Goal: Task Accomplishment & Management: Manage account settings

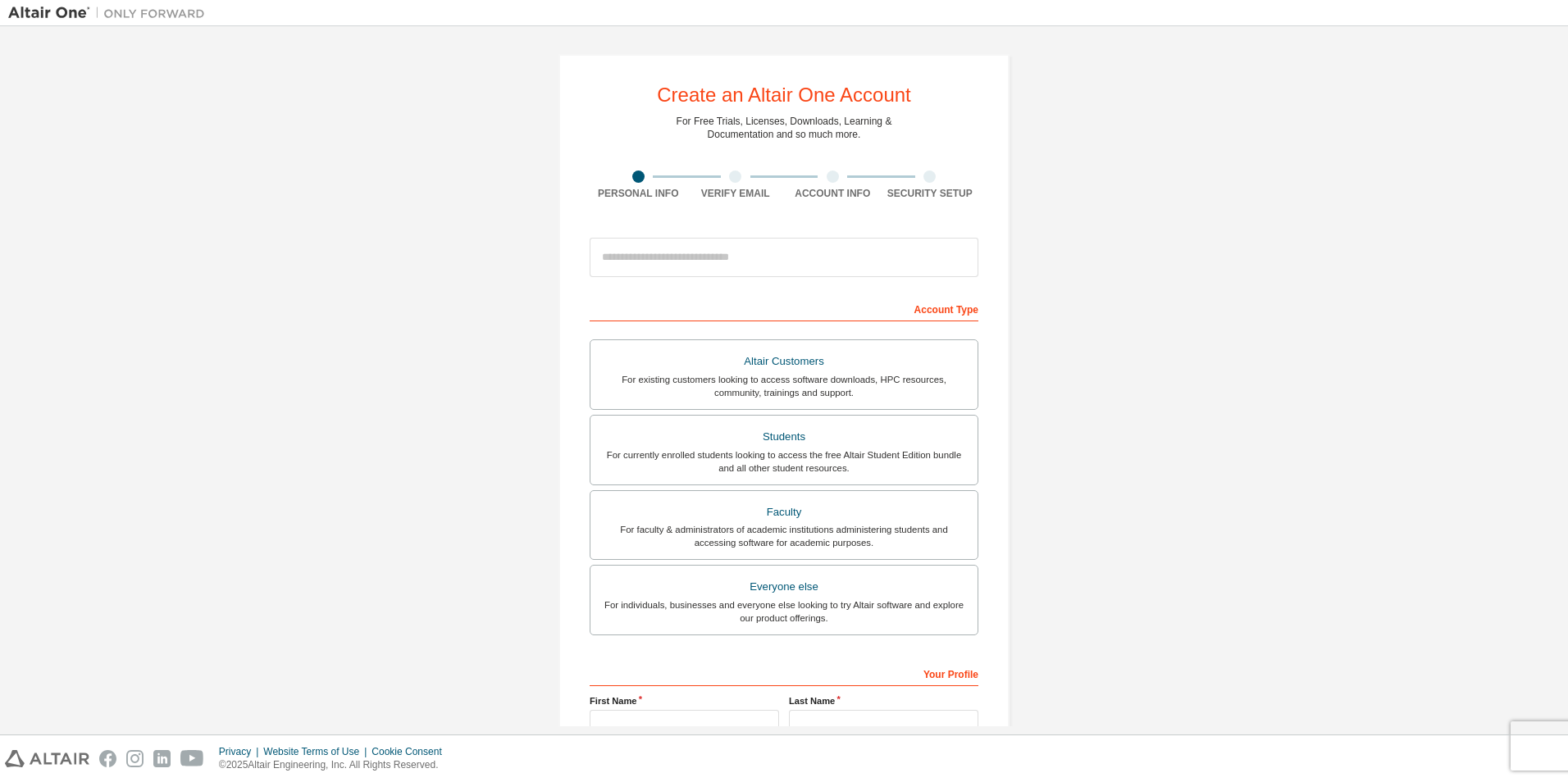
click at [42, 15] on img at bounding box center [110, 13] width 205 height 17
click at [41, 15] on img at bounding box center [110, 13] width 205 height 17
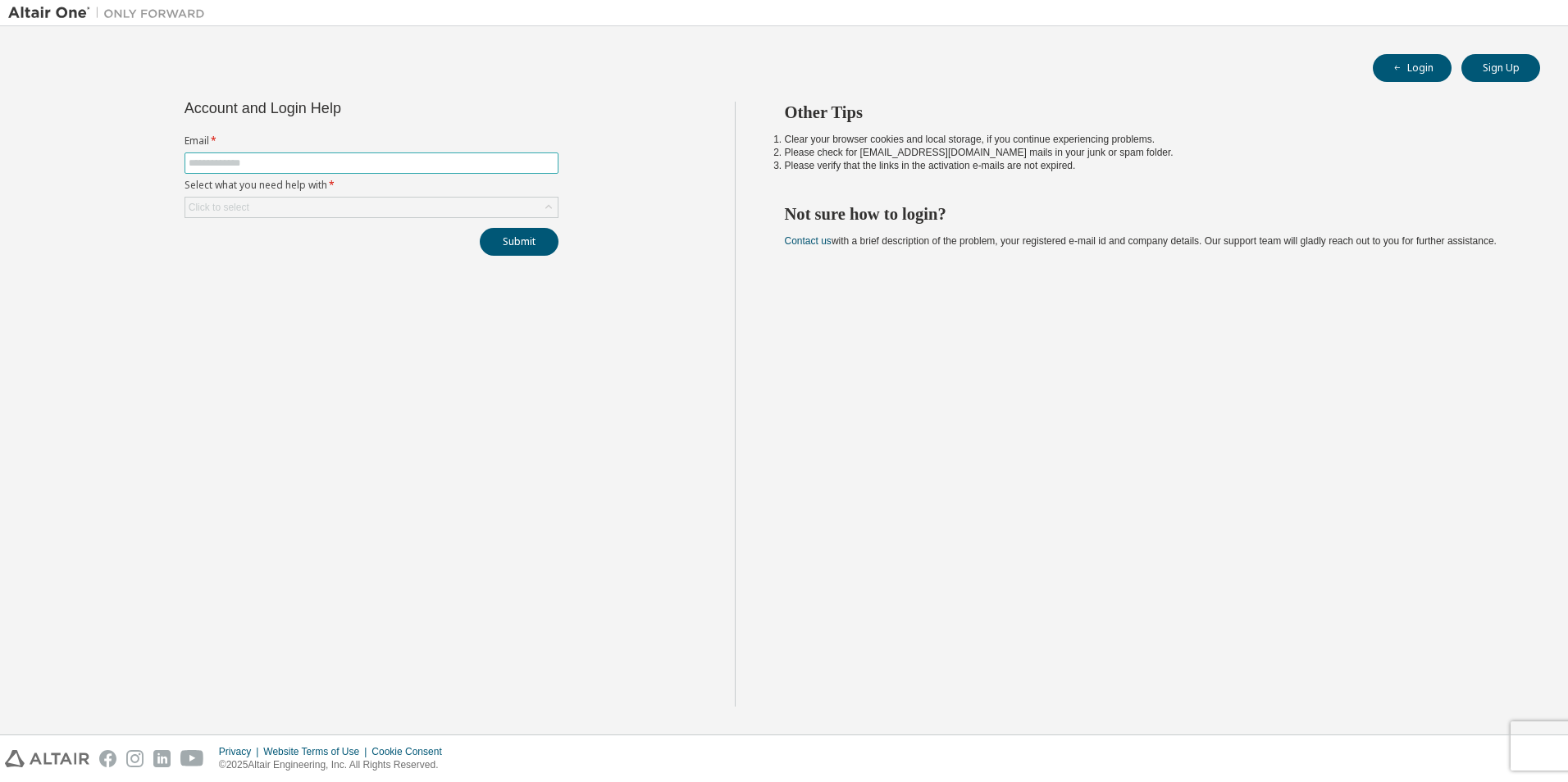
click at [232, 163] on input "text" at bounding box center [371, 163] width 366 height 13
type input "**********"
click at [455, 203] on div "Click to select" at bounding box center [371, 207] width 372 height 20
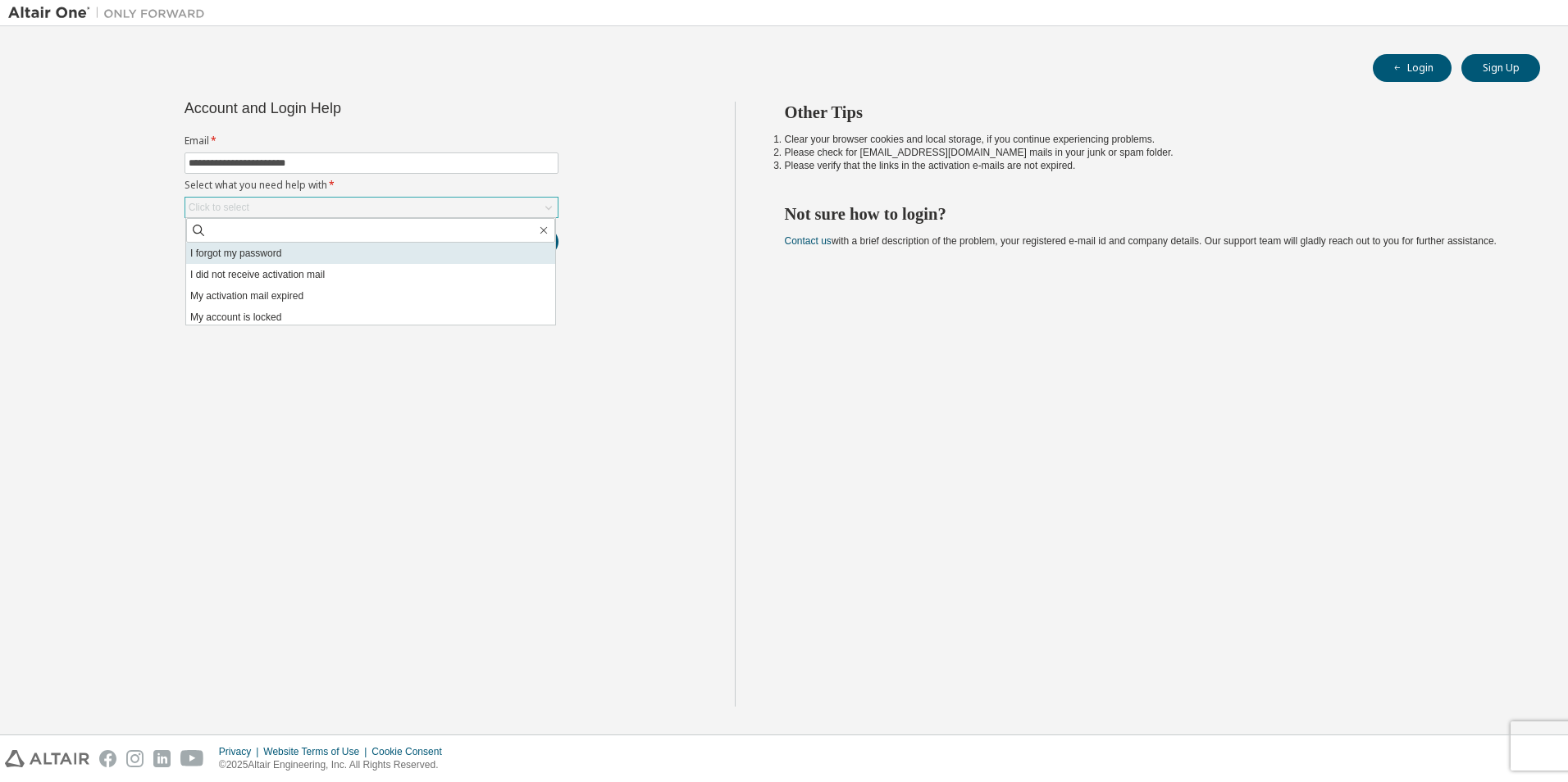
click at [231, 253] on li "I forgot my password" at bounding box center [370, 254] width 369 height 22
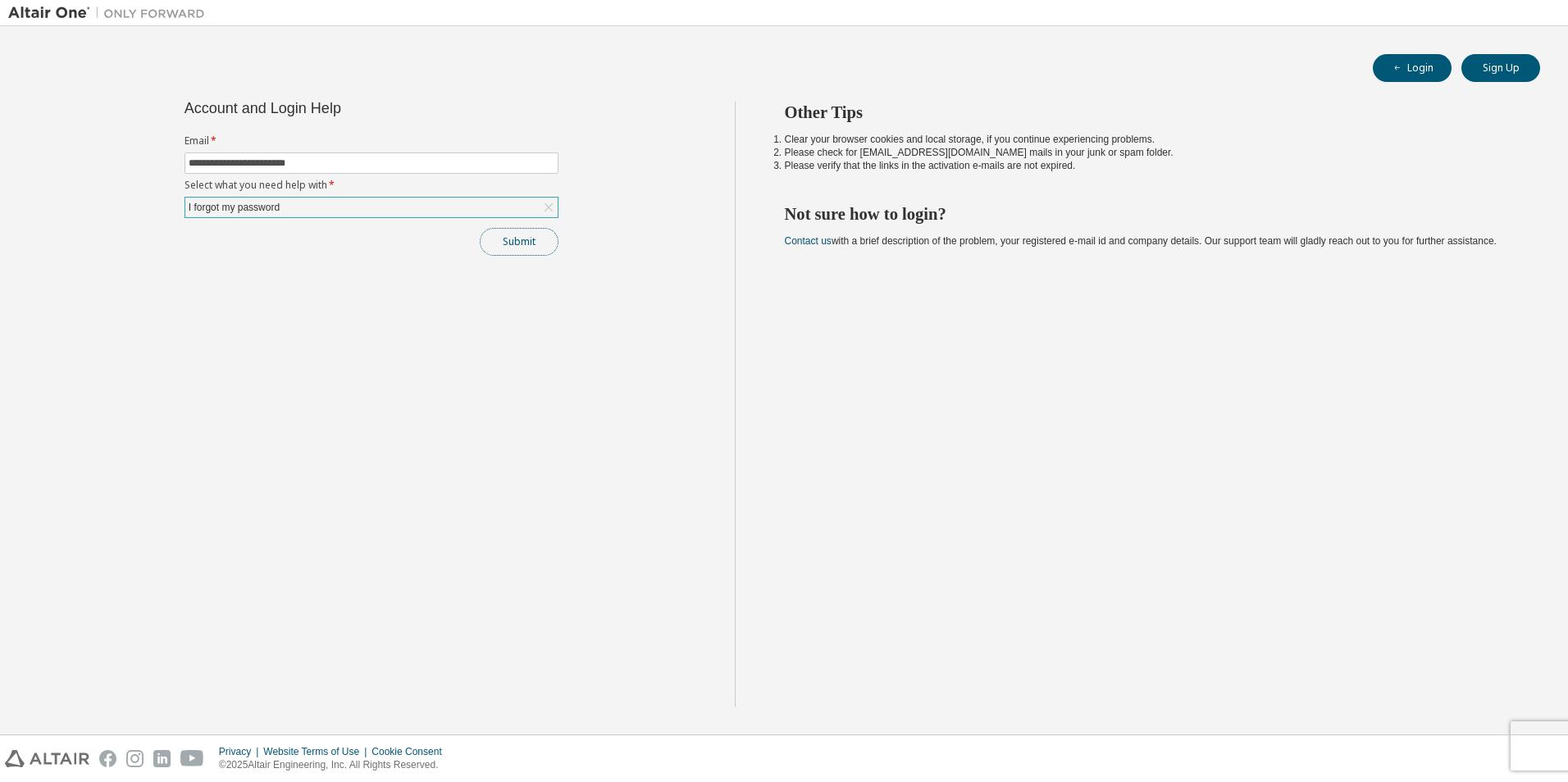
click at [523, 245] on button "Submit" at bounding box center [519, 242] width 79 height 28
click at [522, 244] on button "Submit" at bounding box center [519, 242] width 79 height 28
click at [507, 206] on div "I forgot my password" at bounding box center [371, 207] width 372 height 20
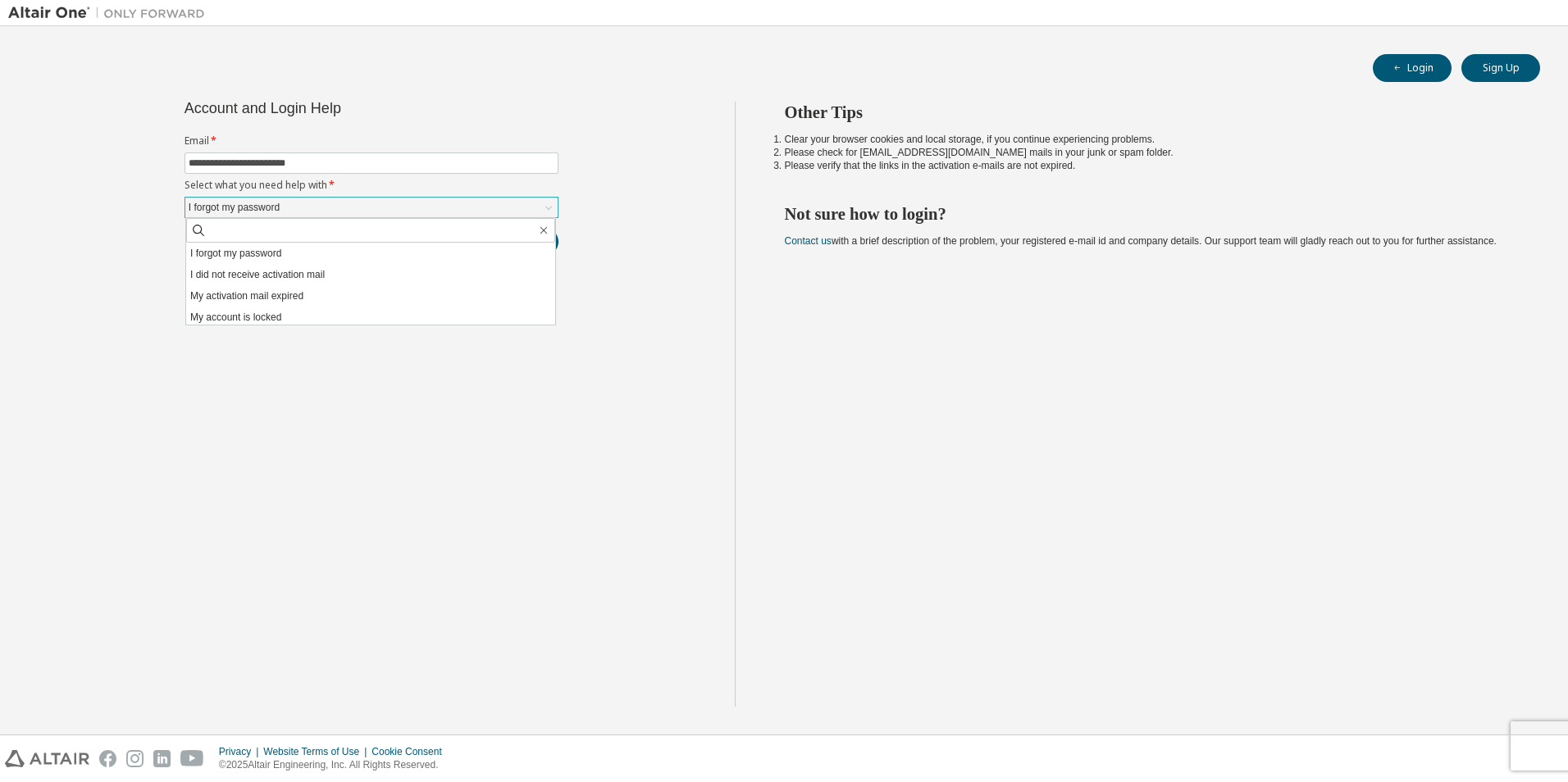
click at [507, 206] on div "I forgot my password" at bounding box center [371, 207] width 372 height 20
